Goal: Check status: Check status

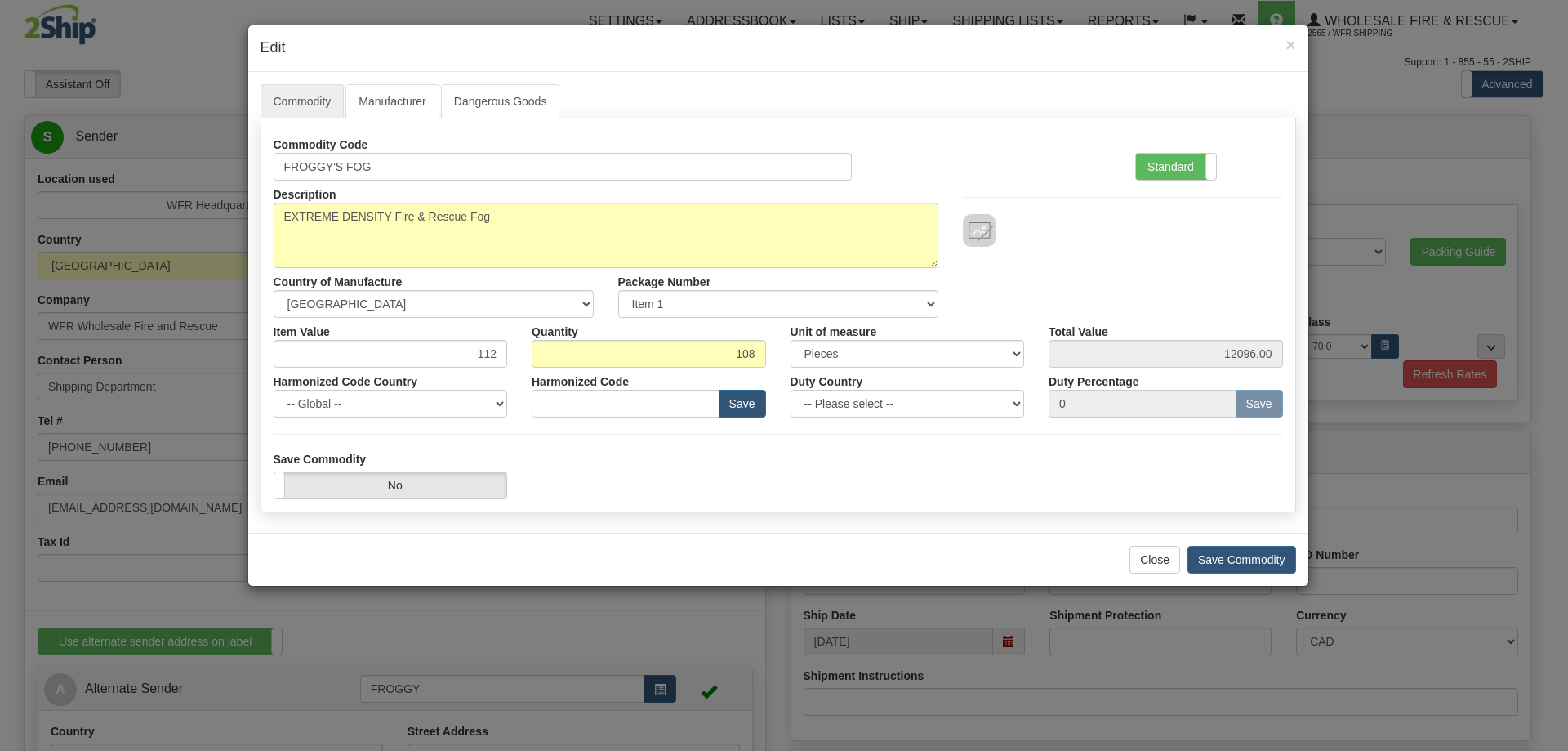
select select "22"
select select "70.0"
select select "0"
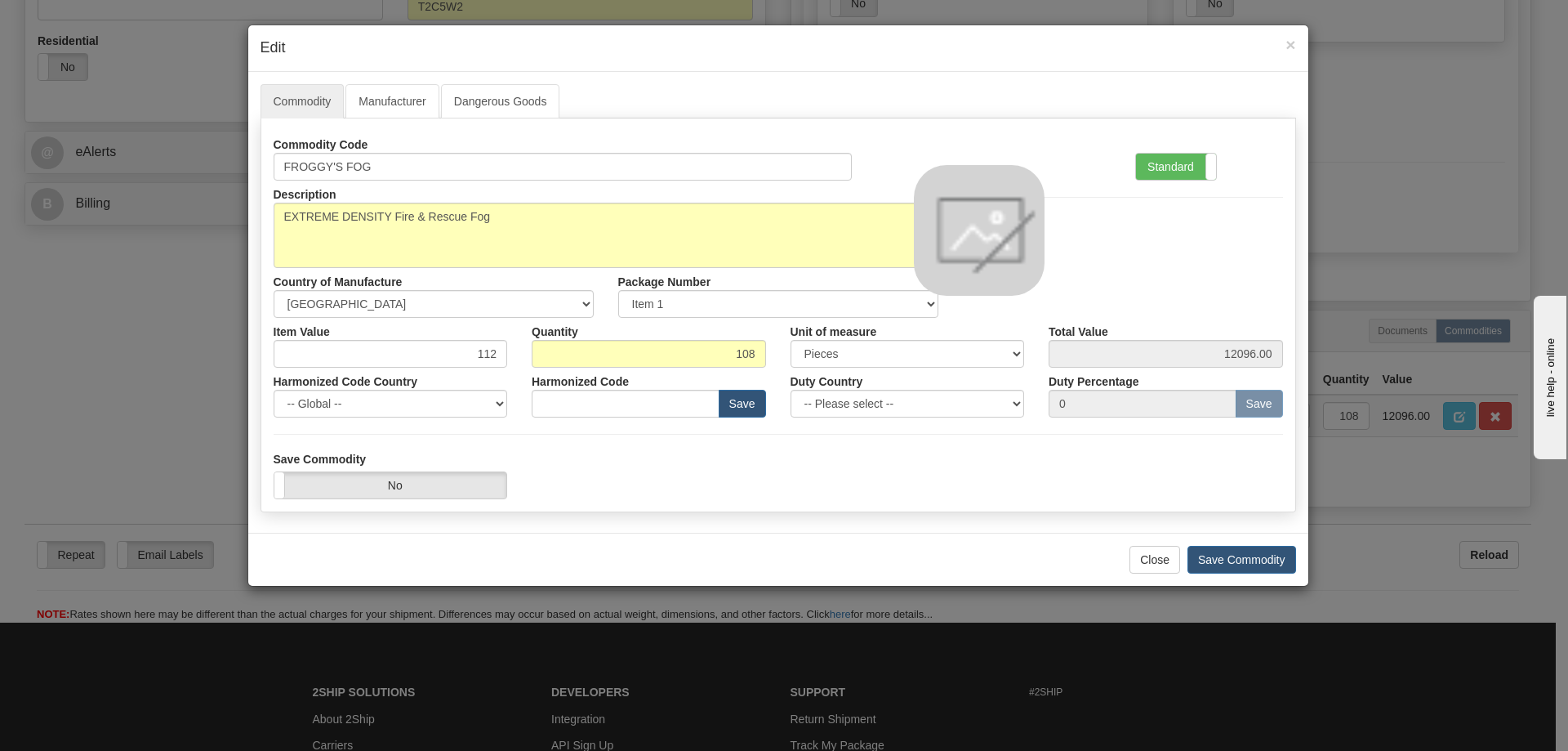
scroll to position [1452, 0]
click at [1290, 43] on span "×" at bounding box center [1290, 45] width 10 height 19
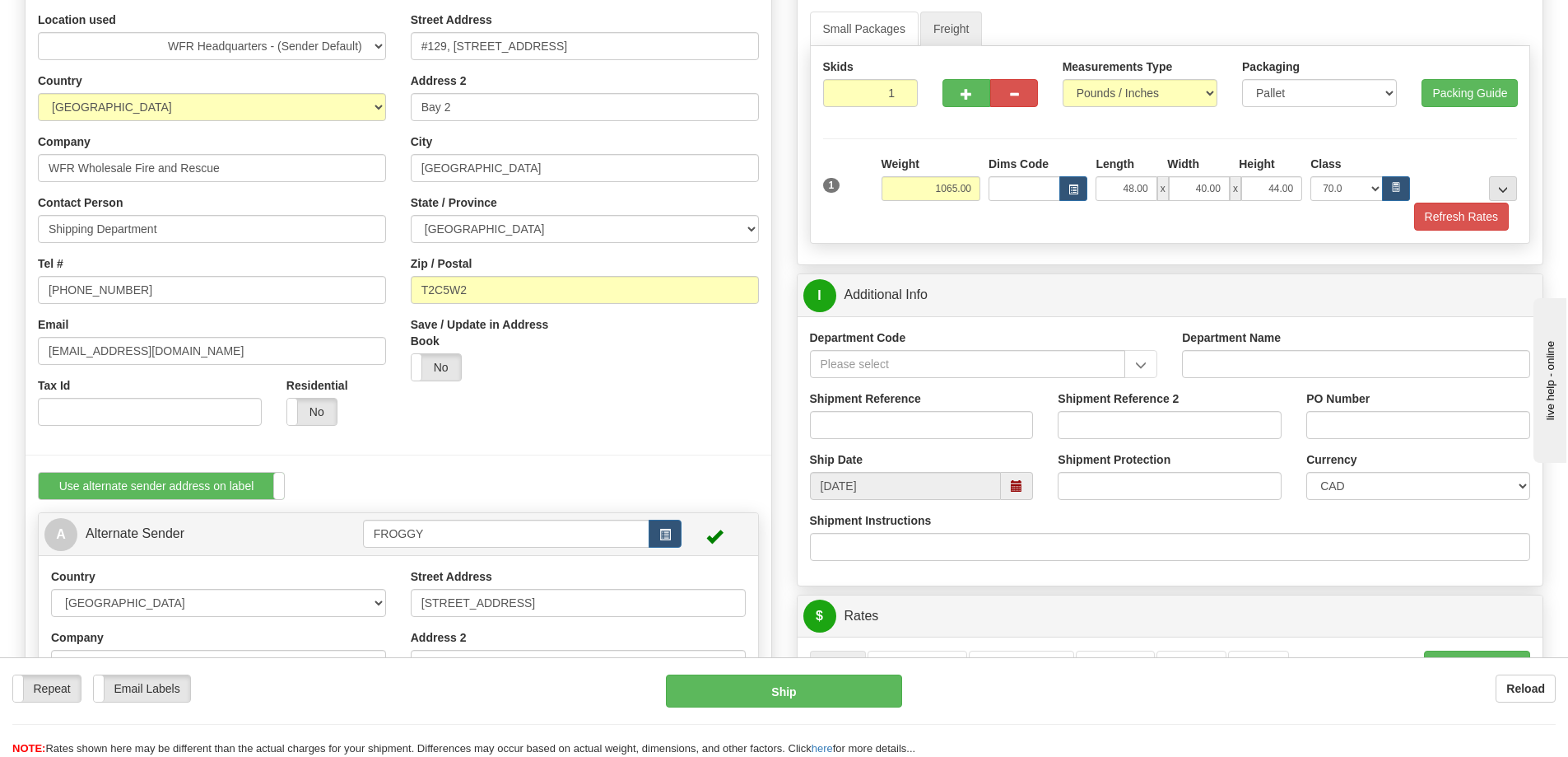
scroll to position [0, 0]
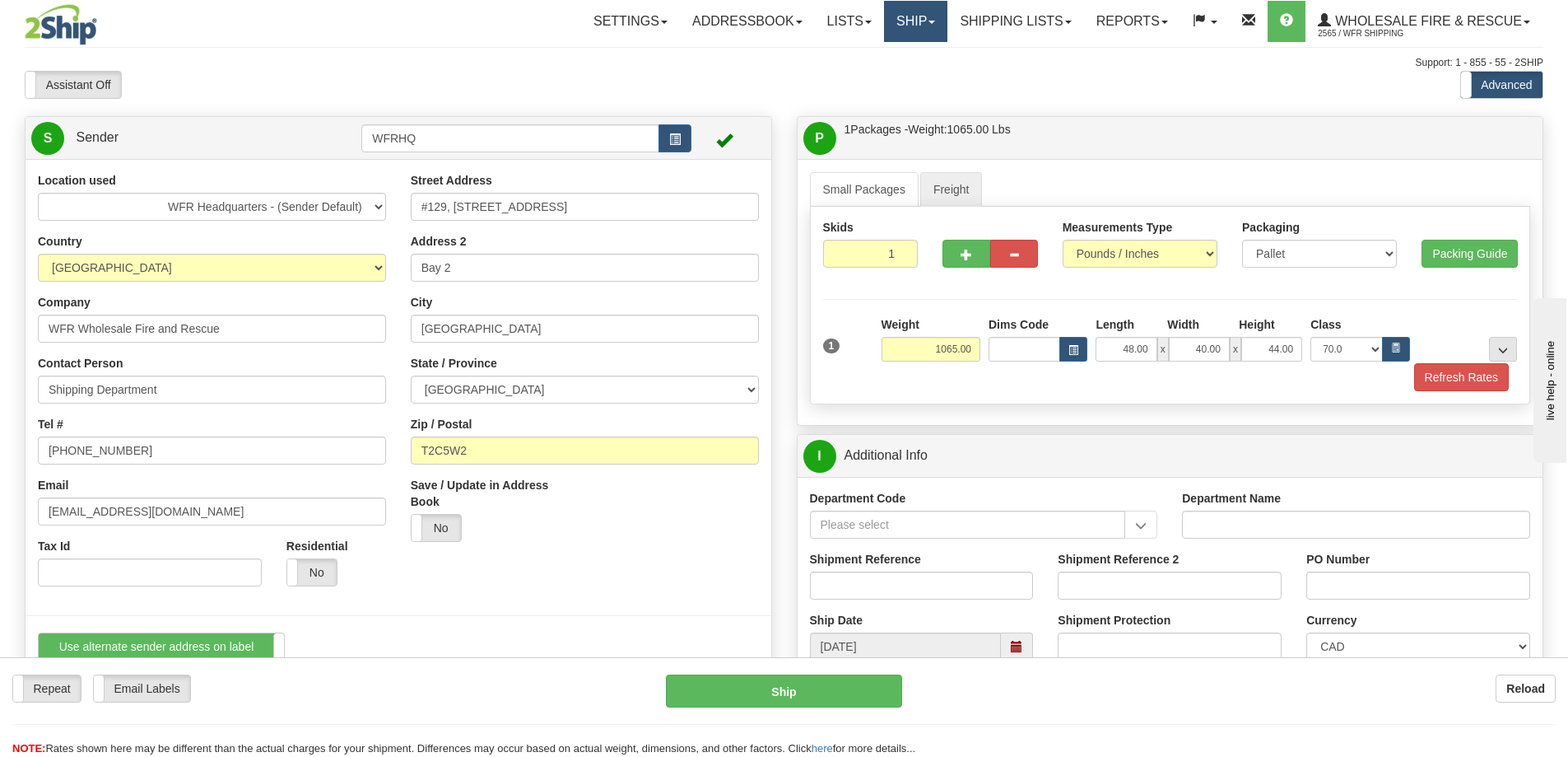
click at [910, 15] on link "Ship" at bounding box center [916, 21] width 64 height 41
click at [1016, 14] on link "Shipping lists" at bounding box center [1015, 21] width 136 height 41
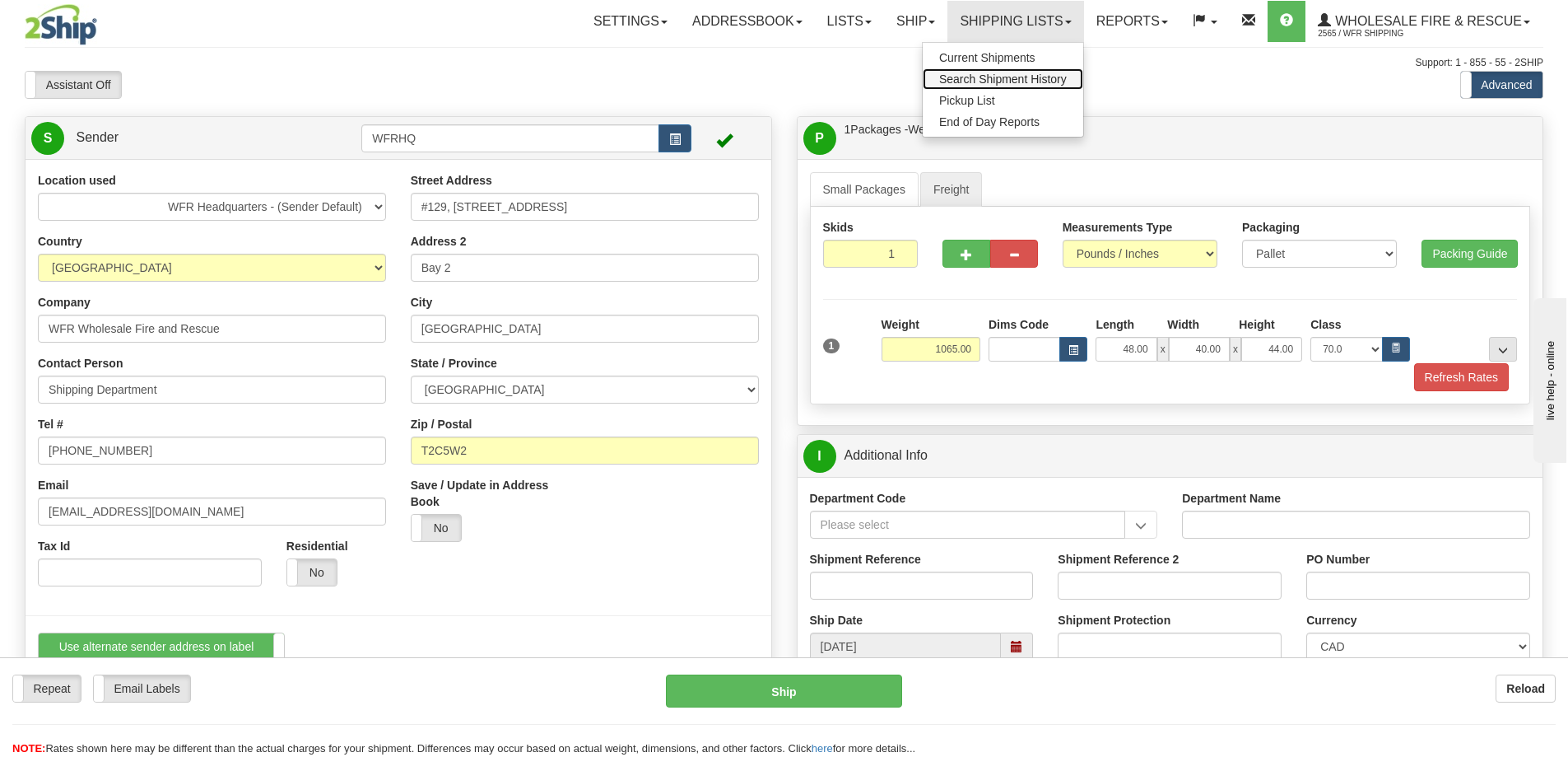
click at [991, 78] on span "Search Shipment History" at bounding box center [1003, 78] width 128 height 13
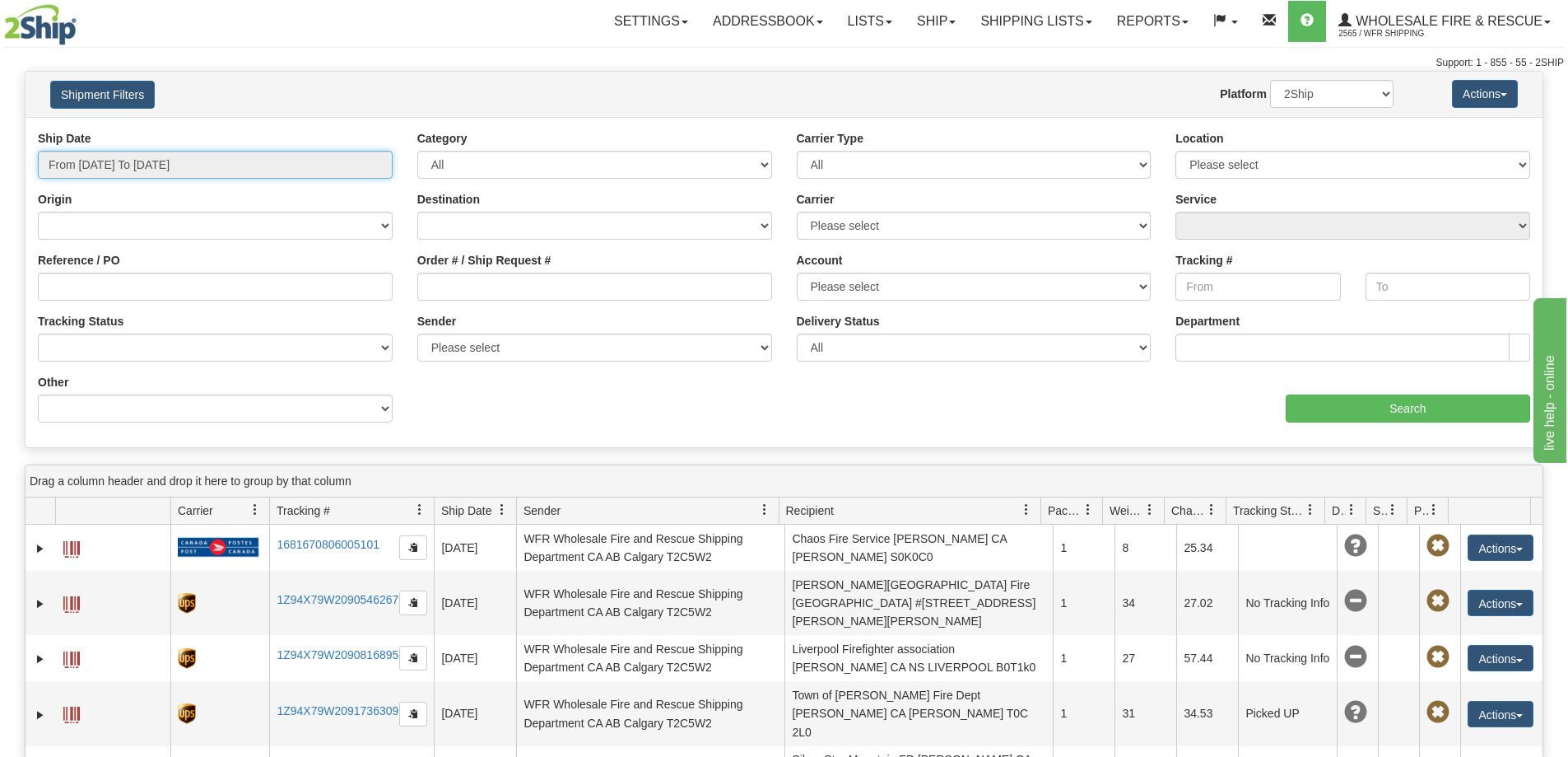
click at [372, 170] on input "From 08/21/2025 To 08/22/2025" at bounding box center [215, 164] width 355 height 28
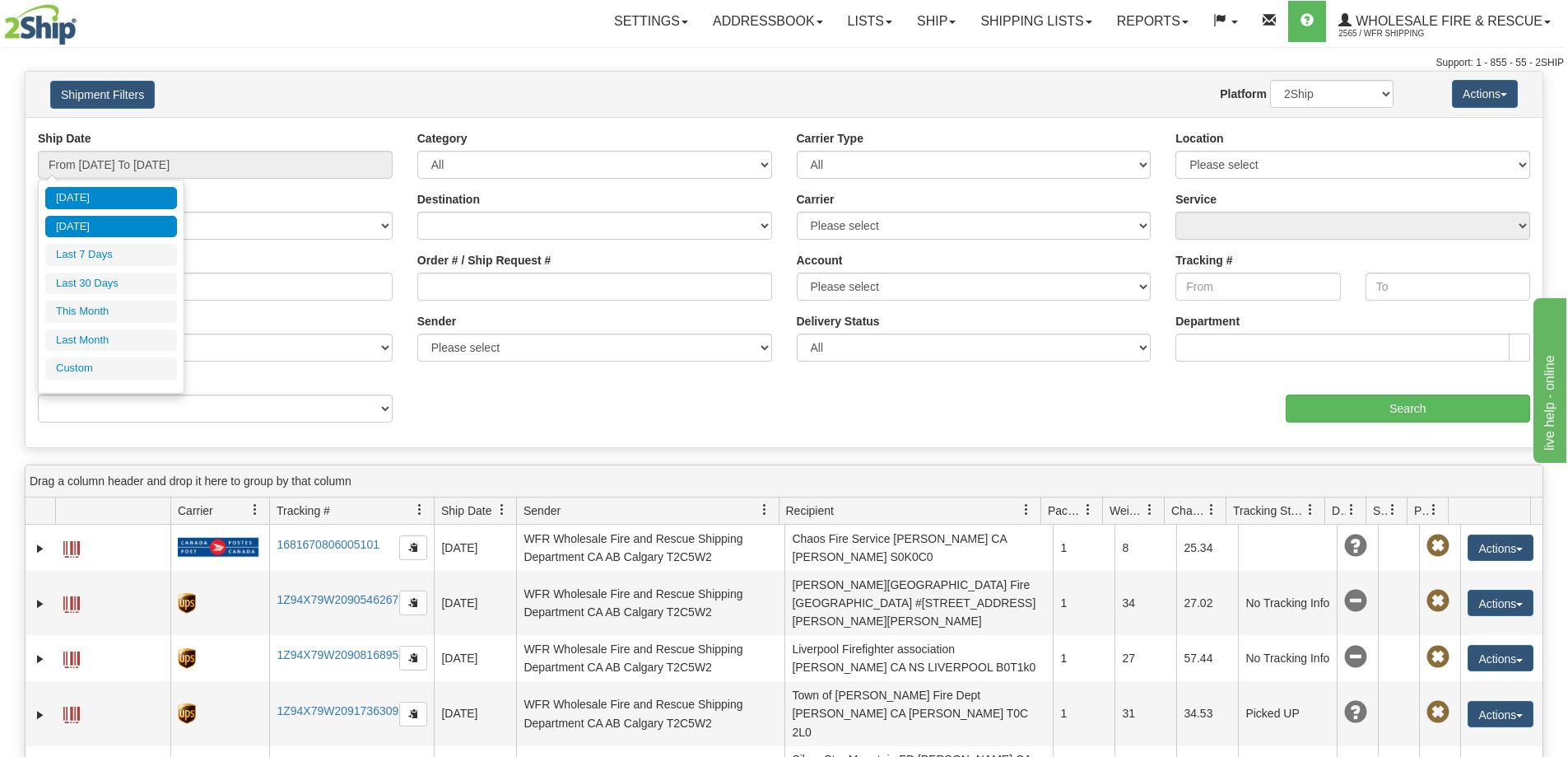
click at [138, 227] on li "Yesterday" at bounding box center [111, 227] width 132 height 22
type input "From 08/21/2025 To 08/21/2025"
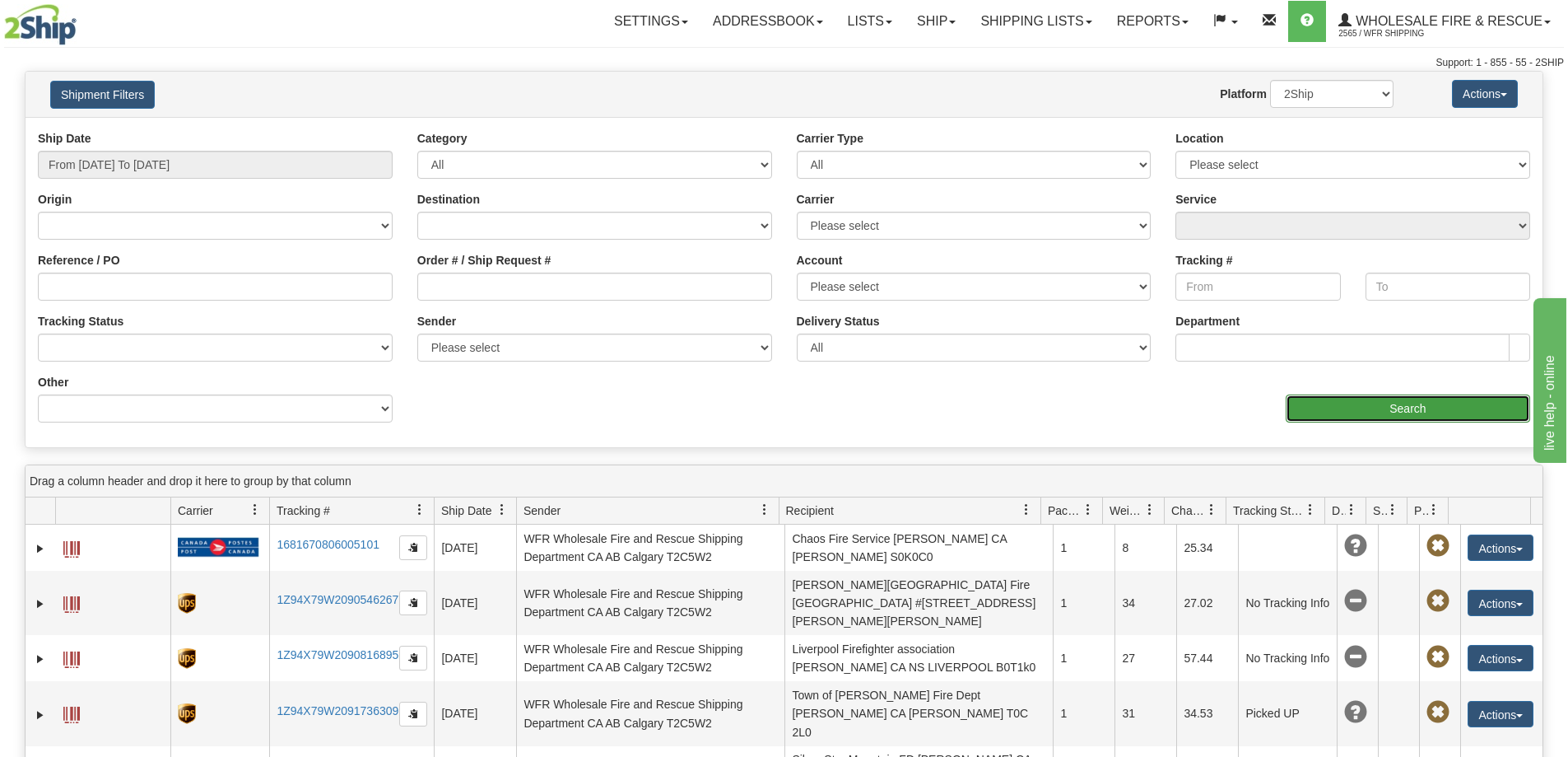
click at [1377, 403] on input "Search" at bounding box center [1407, 408] width 244 height 28
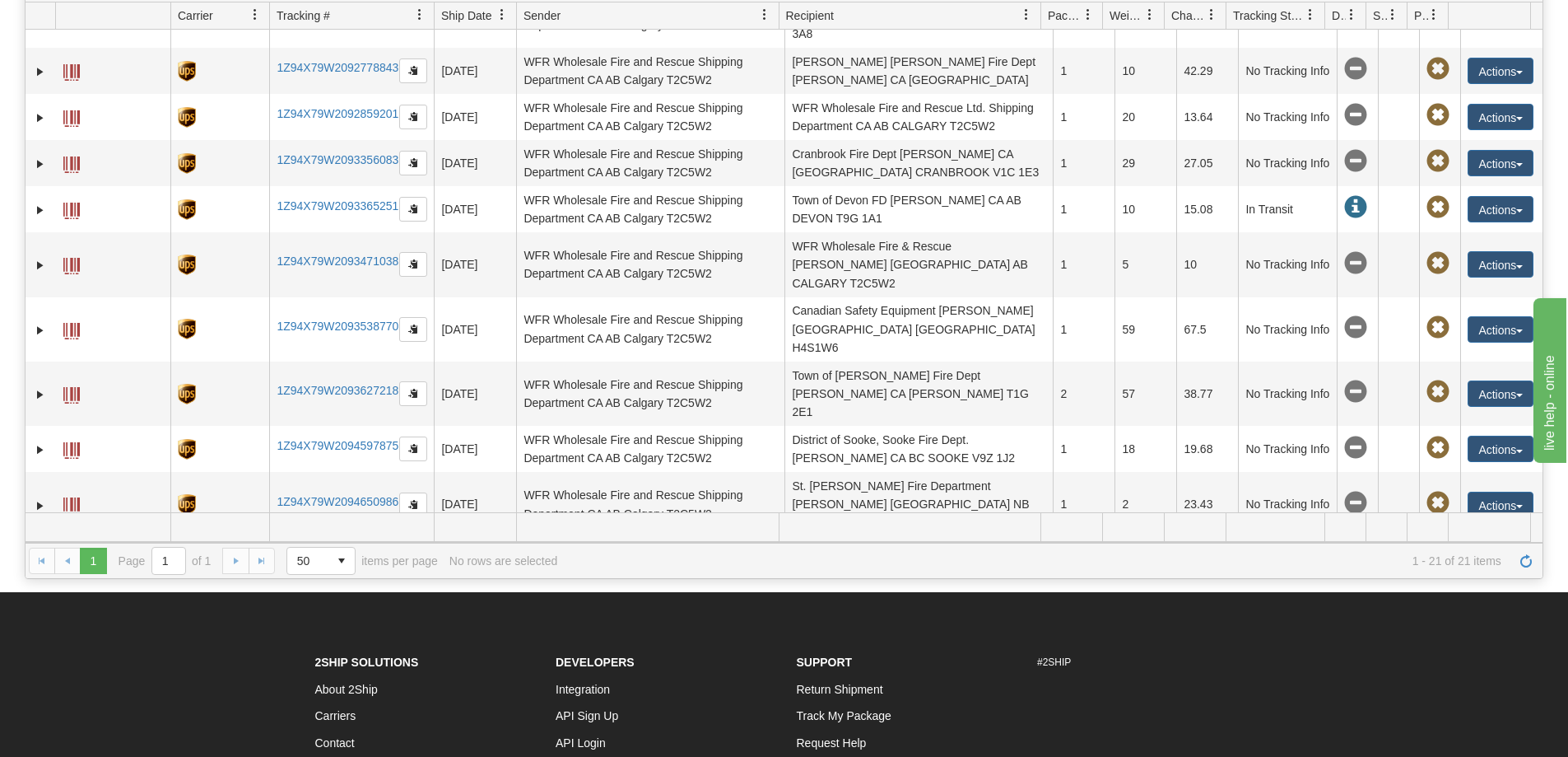
scroll to position [239, 0]
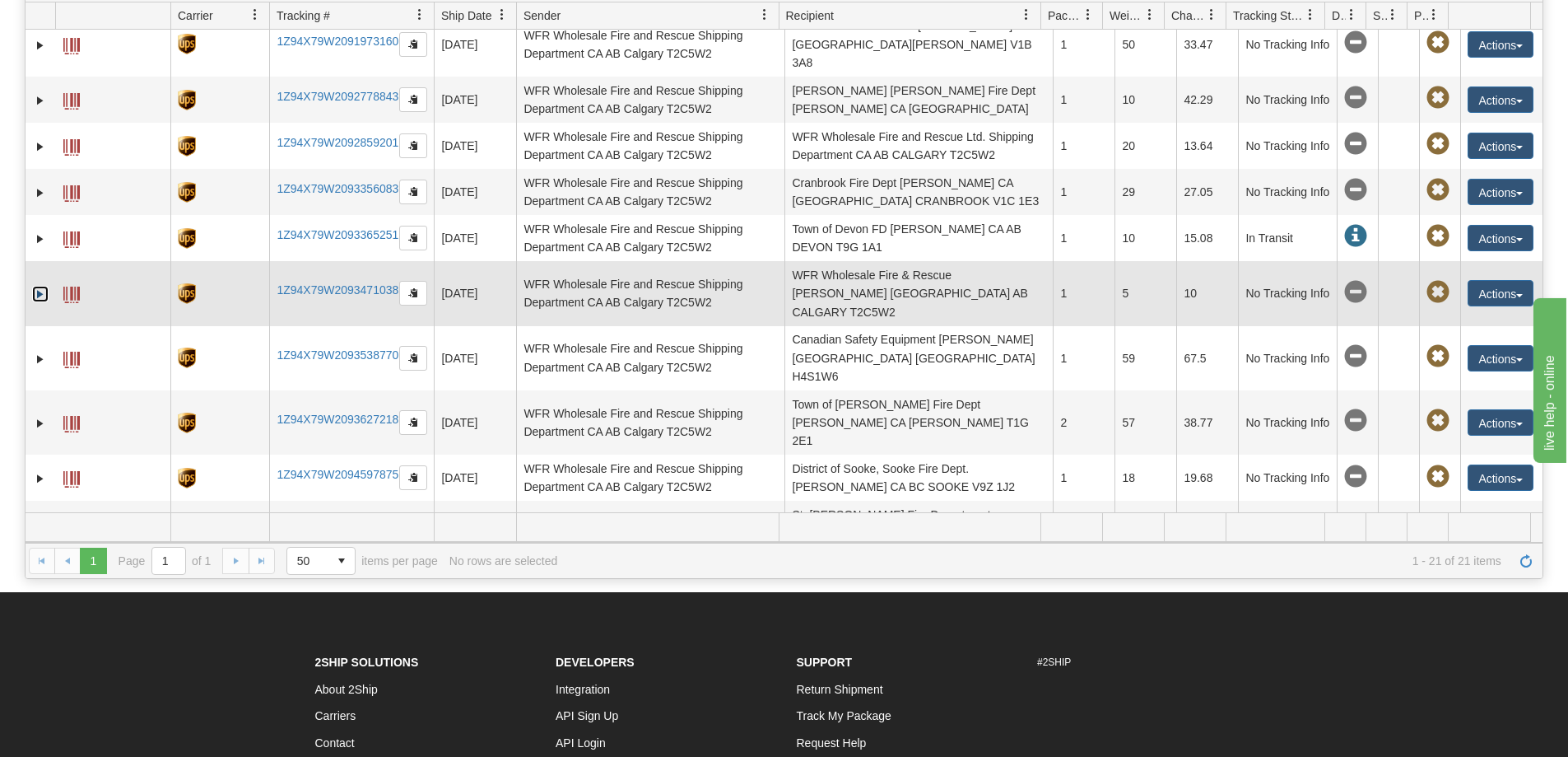
click at [38, 286] on link "Expand" at bounding box center [40, 293] width 16 height 16
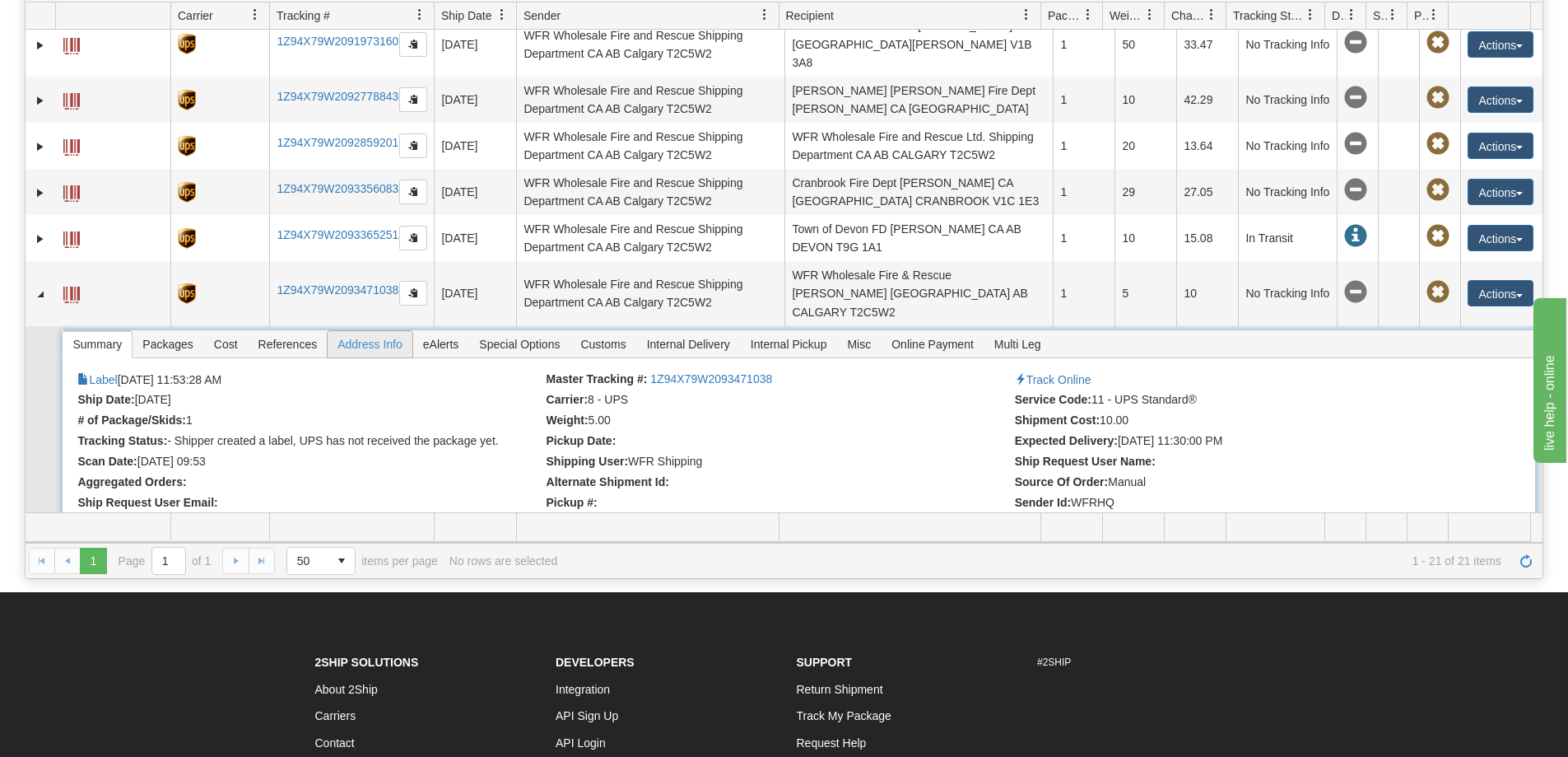
click at [378, 331] on span "Address Info" at bounding box center [370, 344] width 85 height 26
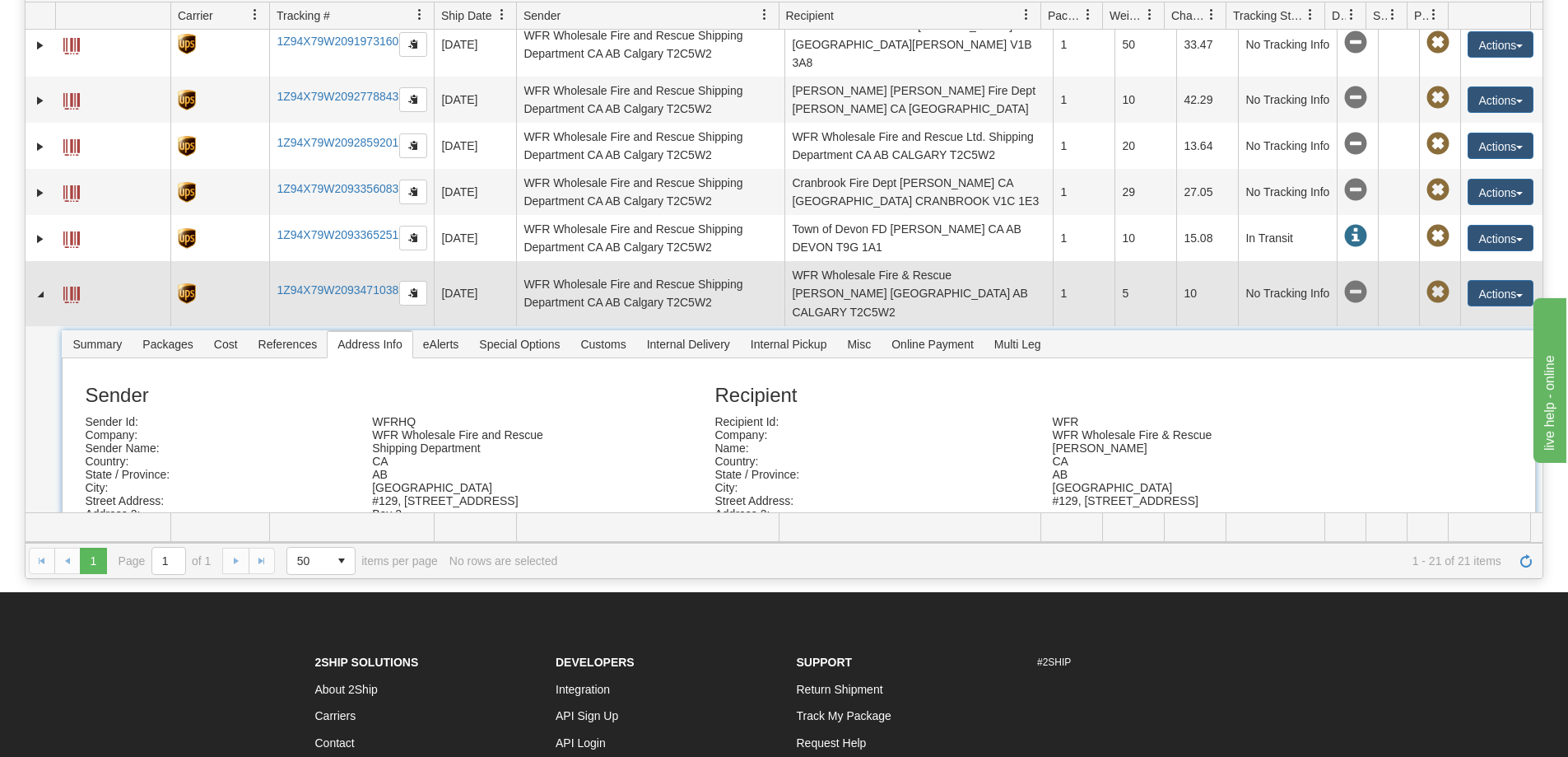
click at [74, 287] on span at bounding box center [71, 294] width 16 height 16
